Goal: Transaction & Acquisition: Purchase product/service

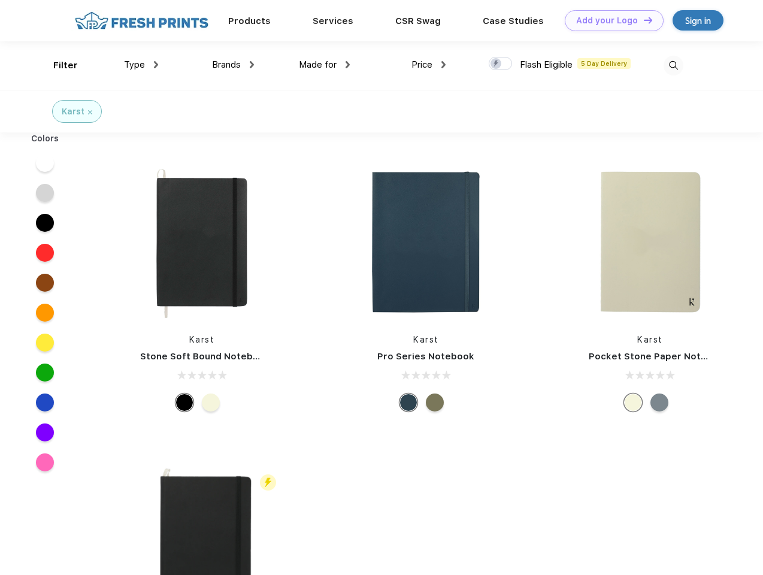
click at [610, 20] on link "Add your Logo Design Tool" at bounding box center [614, 20] width 99 height 21
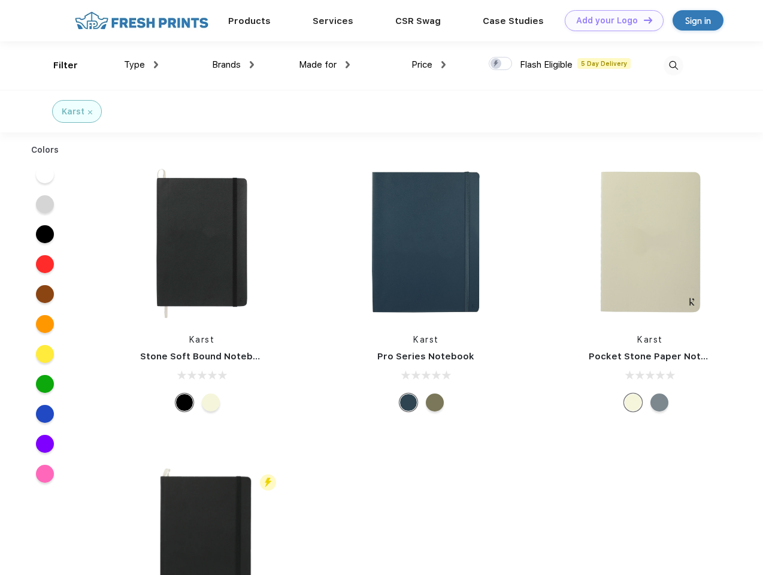
click at [0, 0] on div "Design Tool" at bounding box center [0, 0] width 0 height 0
click at [643, 20] on link "Add your Logo Design Tool" at bounding box center [614, 20] width 99 height 21
click at [58, 65] on div "Filter" at bounding box center [65, 66] width 25 height 14
click at [141, 65] on span "Type" at bounding box center [134, 64] width 21 height 11
click at [233, 65] on span "Brands" at bounding box center [226, 64] width 29 height 11
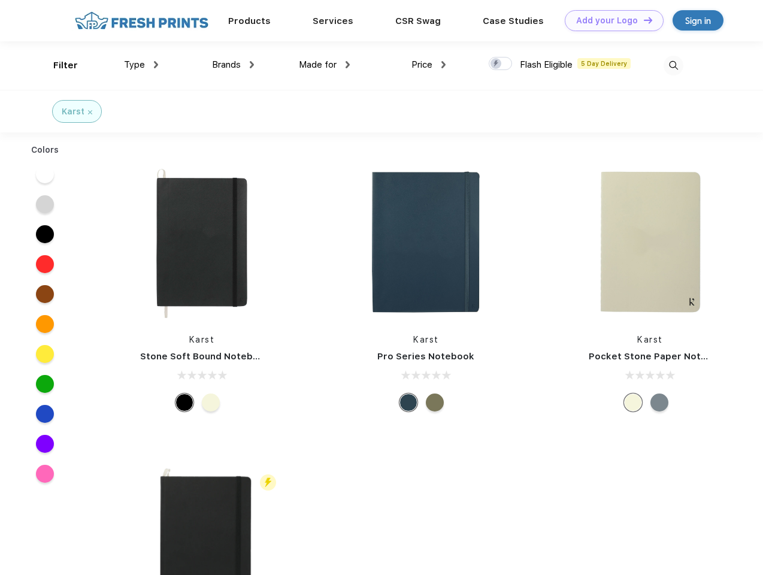
click at [325, 65] on span "Made for" at bounding box center [318, 64] width 38 height 11
click at [429, 65] on span "Price" at bounding box center [422, 64] width 21 height 11
click at [501, 64] on div at bounding box center [500, 63] width 23 height 13
click at [497, 64] on input "checkbox" at bounding box center [493, 60] width 8 height 8
click at [674, 65] on img at bounding box center [674, 66] width 20 height 20
